Goal: Task Accomplishment & Management: Use online tool/utility

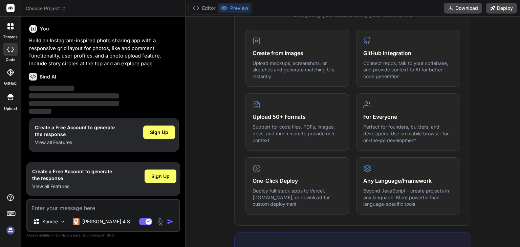
scroll to position [284, 0]
click at [293, 76] on p "Upload mockups, screenshots, or sketches and generate matching UIs instantly" at bounding box center [297, 69] width 90 height 20
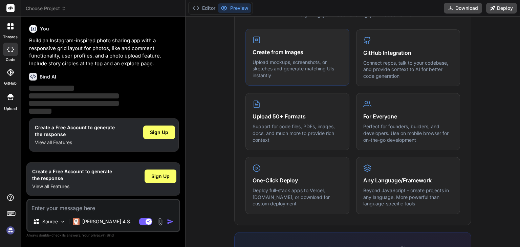
click at [307, 73] on p "Upload mockups, screenshots, or sketches and generate matching UIs instantly" at bounding box center [297, 69] width 90 height 20
click at [252, 54] on h4 "Create from Images" at bounding box center [297, 52] width 90 height 8
click at [293, 39] on div "Create from Images Upload mockups, screenshots, or sketches and generate matchi…" at bounding box center [297, 57] width 104 height 57
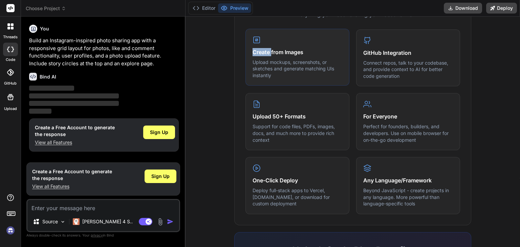
click at [293, 39] on div "Create from Images Upload mockups, screenshots, or sketches and generate matchi…" at bounding box center [297, 57] width 104 height 57
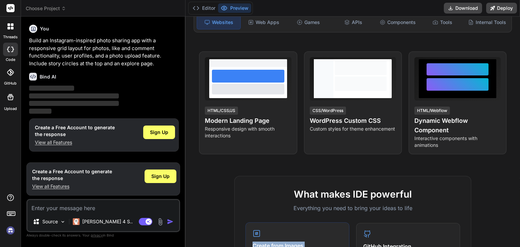
scroll to position [83, 0]
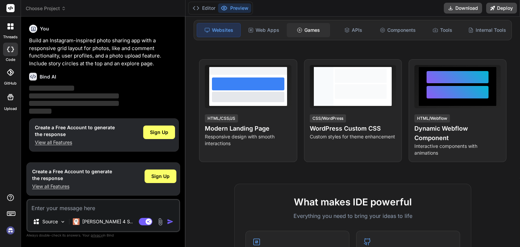
click at [302, 31] on div "Games" at bounding box center [308, 30] width 43 height 14
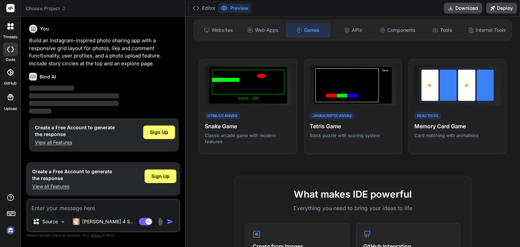
click at [302, 31] on div "Games" at bounding box center [308, 30] width 44 height 14
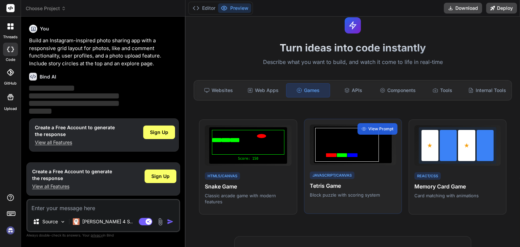
scroll to position [16, 0]
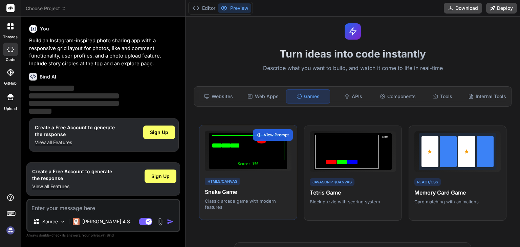
click at [271, 155] on div at bounding box center [248, 147] width 72 height 25
click at [270, 135] on div "View Prompt" at bounding box center [273, 135] width 40 height 12
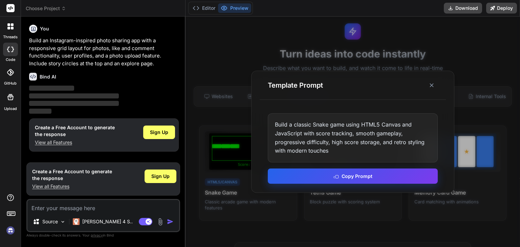
click at [307, 176] on button "Copy Prompt" at bounding box center [353, 176] width 170 height 15
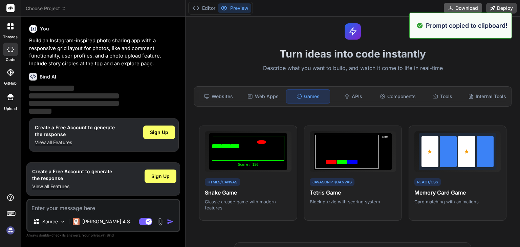
click at [457, 6] on button "Download" at bounding box center [463, 8] width 38 height 11
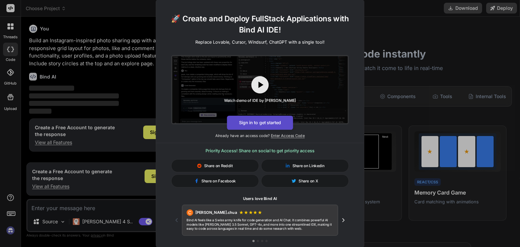
click at [276, 121] on button "Sign in to get started" at bounding box center [260, 122] width 66 height 14
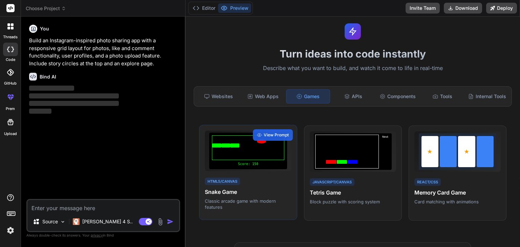
click at [256, 169] on div "Score: 150" at bounding box center [248, 151] width 78 height 37
click at [275, 138] on span "View Prompt" at bounding box center [276, 135] width 25 height 6
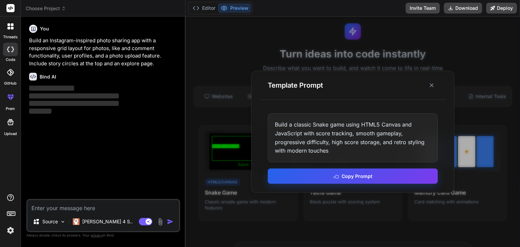
click at [318, 174] on button "Copy Prompt" at bounding box center [353, 176] width 170 height 15
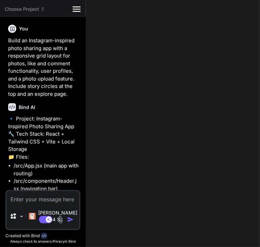
type textarea "x"
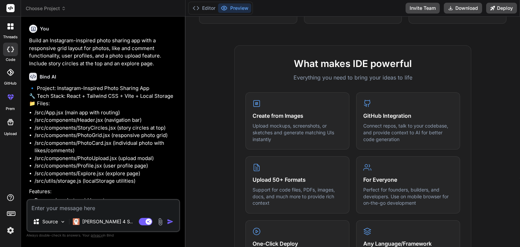
scroll to position [218, 0]
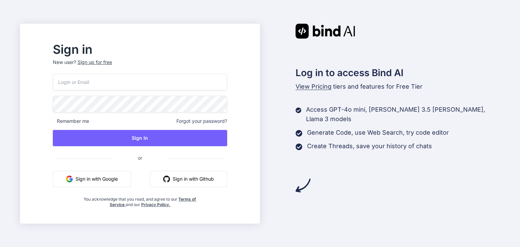
click at [111, 79] on input "email" at bounding box center [140, 82] width 174 height 17
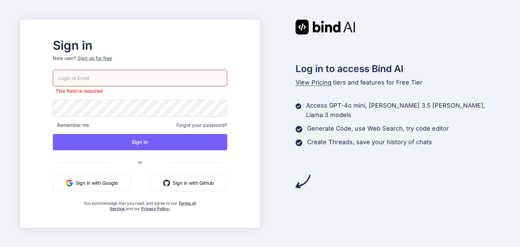
click at [109, 184] on button "Sign in with Google" at bounding box center [92, 183] width 78 height 16
click at [110, 177] on button "Sign in with Google" at bounding box center [92, 183] width 78 height 16
